Goal: Information Seeking & Learning: Check status

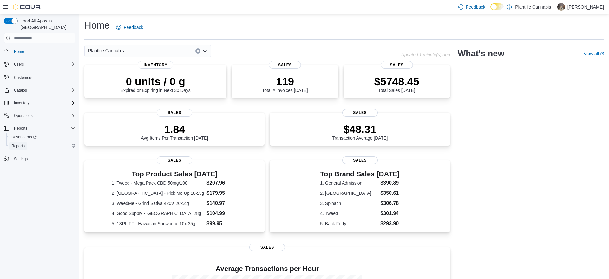
click at [18, 142] on span "Reports" at bounding box center [17, 146] width 13 height 8
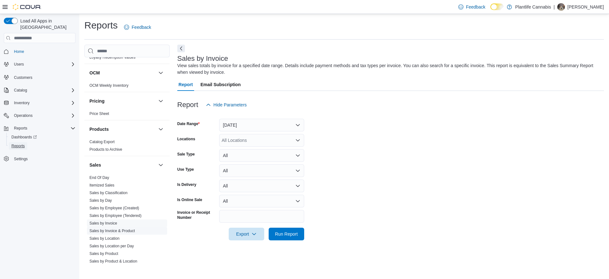
scroll to position [330, 0]
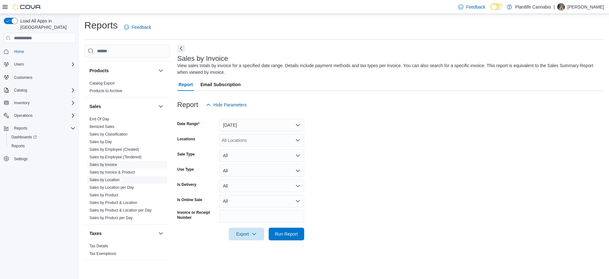
click at [112, 180] on link "Sales by Location" at bounding box center [104, 180] width 30 height 4
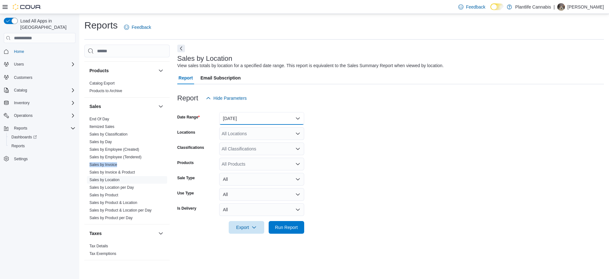
click at [240, 119] on button "[DATE]" at bounding box center [261, 118] width 85 height 13
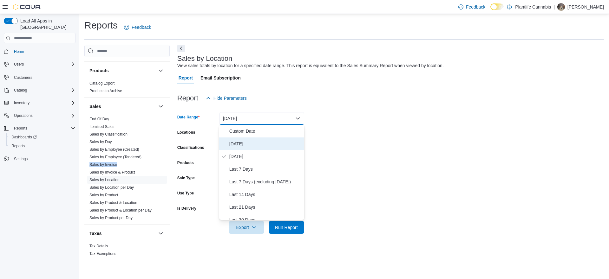
drag, startPoint x: 236, startPoint y: 143, endPoint x: 241, endPoint y: 134, distance: 10.9
click at [236, 143] on span "[DATE]" at bounding box center [265, 144] width 72 height 8
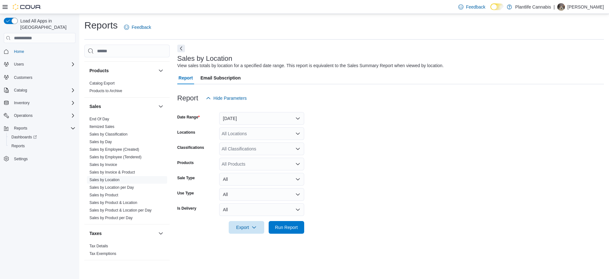
click at [241, 133] on div "All Locations" at bounding box center [261, 134] width 85 height 13
type input "***"
click at [246, 147] on span "Calgary - Shawnessy" at bounding box center [257, 144] width 42 height 6
drag, startPoint x: 434, startPoint y: 157, endPoint x: 430, endPoint y: 152, distance: 6.7
click at [430, 152] on form "Date Range Today Locations Calgary - Shawnessy Classifications All Classificati…" at bounding box center [390, 169] width 427 height 129
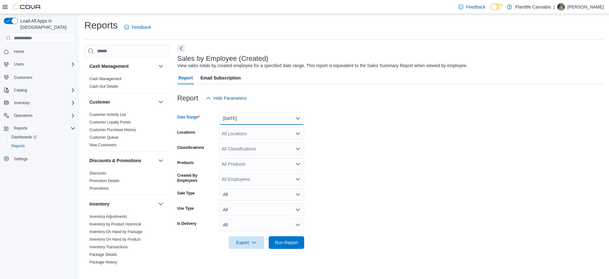
click at [245, 117] on button "[DATE]" at bounding box center [261, 118] width 85 height 13
click at [244, 141] on span "[DATE]" at bounding box center [265, 144] width 72 height 8
click at [246, 136] on div "All Locations" at bounding box center [261, 134] width 85 height 13
type input "***"
click at [251, 144] on span "Calgary - Shawnessy" at bounding box center [257, 144] width 42 height 6
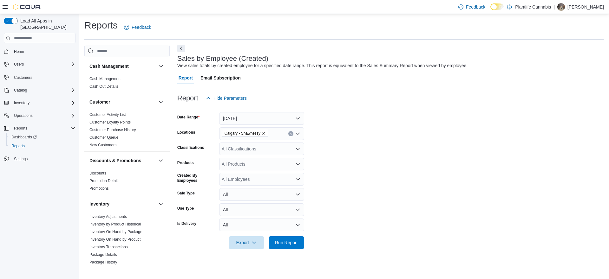
drag, startPoint x: 407, startPoint y: 155, endPoint x: 348, endPoint y: 75, distance: 99.7
click at [406, 151] on form "Date Range Today Locations Calgary - Shawnessy Classifications All Classificati…" at bounding box center [390, 177] width 427 height 145
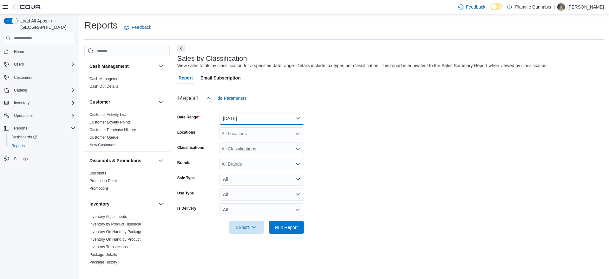
drag, startPoint x: 256, startPoint y: 117, endPoint x: 253, endPoint y: 124, distance: 7.5
click at [256, 117] on button "[DATE]" at bounding box center [261, 118] width 85 height 13
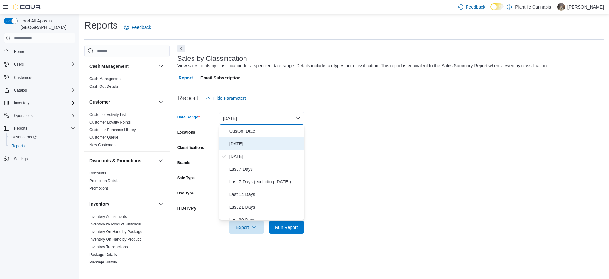
drag, startPoint x: 245, startPoint y: 141, endPoint x: 319, endPoint y: 140, distance: 73.9
click at [248, 141] on span "[DATE]" at bounding box center [265, 144] width 72 height 8
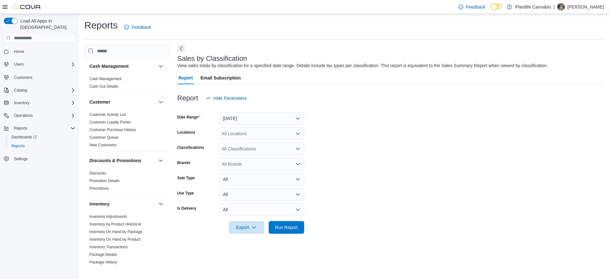
click at [323, 139] on form "Date Range Today Locations All Locations Classifications All Classifications Br…" at bounding box center [390, 169] width 427 height 129
click at [270, 135] on div "All Locations" at bounding box center [261, 134] width 85 height 13
type input "***"
click at [257, 145] on span "Calgary - Shawnessy" at bounding box center [257, 144] width 42 height 6
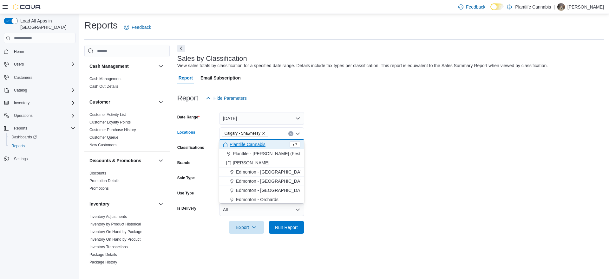
drag, startPoint x: 358, startPoint y: 121, endPoint x: 347, endPoint y: 90, distance: 32.4
click at [358, 120] on form "Date Range Today Locations Calgary - Shawnessy Combo box. Selected. Calgary - S…" at bounding box center [390, 169] width 427 height 129
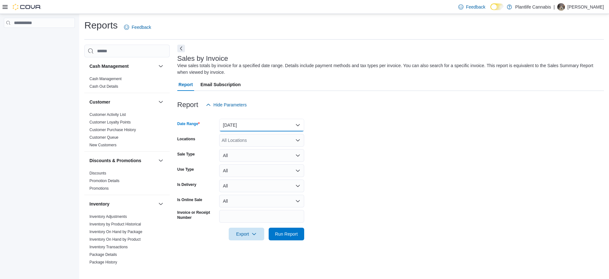
drag, startPoint x: 244, startPoint y: 124, endPoint x: 246, endPoint y: 139, distance: 15.3
click at [244, 124] on button "[DATE]" at bounding box center [261, 125] width 85 height 13
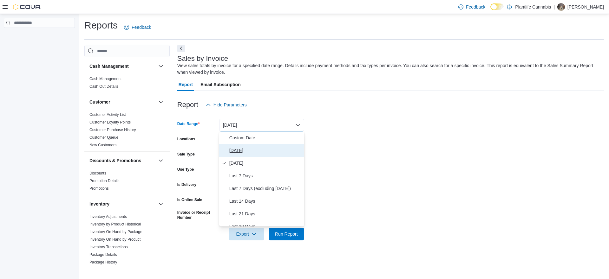
drag, startPoint x: 246, startPoint y: 148, endPoint x: 248, endPoint y: 143, distance: 4.8
click at [246, 148] on span "[DATE]" at bounding box center [265, 151] width 72 height 8
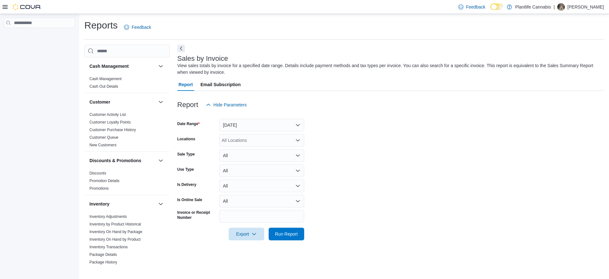
click at [248, 141] on div "All Locations" at bounding box center [261, 140] width 85 height 13
type input "***"
click at [252, 154] on span "Calgary - Shawnessy" at bounding box center [257, 151] width 42 height 6
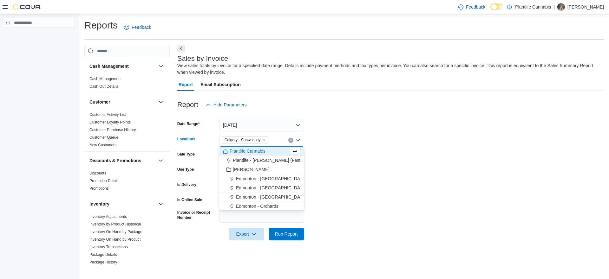
drag, startPoint x: 479, startPoint y: 182, endPoint x: 328, endPoint y: 222, distance: 156.7
click at [468, 182] on form "Date Range [DATE] Locations [GEOGRAPHIC_DATA] - [GEOGRAPHIC_DATA] Combo box. Se…" at bounding box center [390, 175] width 427 height 129
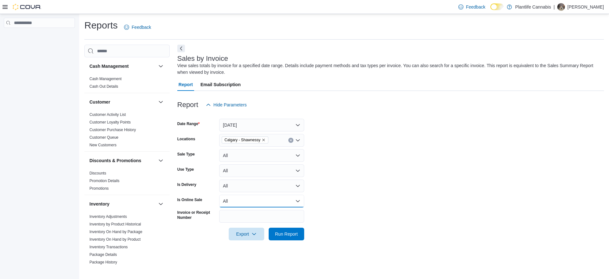
click at [282, 205] on button "All" at bounding box center [261, 201] width 85 height 13
drag, startPoint x: 257, startPoint y: 225, endPoint x: 423, endPoint y: 195, distance: 169.5
click at [260, 225] on span "Yes" at bounding box center [265, 227] width 72 height 8
drag, startPoint x: 427, startPoint y: 194, endPoint x: 403, endPoint y: 186, distance: 25.3
click at [406, 187] on form "Date Range [DATE] Locations [GEOGRAPHIC_DATA] - [GEOGRAPHIC_DATA] Sale Type All…" at bounding box center [390, 175] width 427 height 129
